Goal: Go to known website: Access a specific website the user already knows

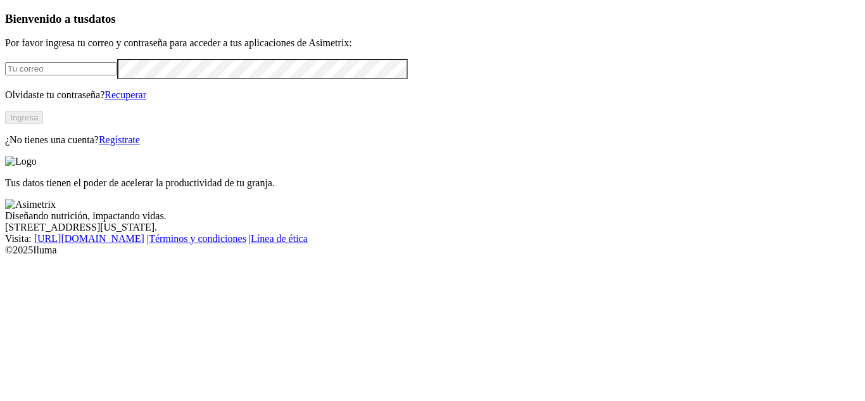
type input "[PERSON_NAME][EMAIL_ADDRESS][DOMAIN_NAME]"
click at [43, 124] on button "Ingresa" at bounding box center [24, 117] width 38 height 13
